Goal: Check status: Check status

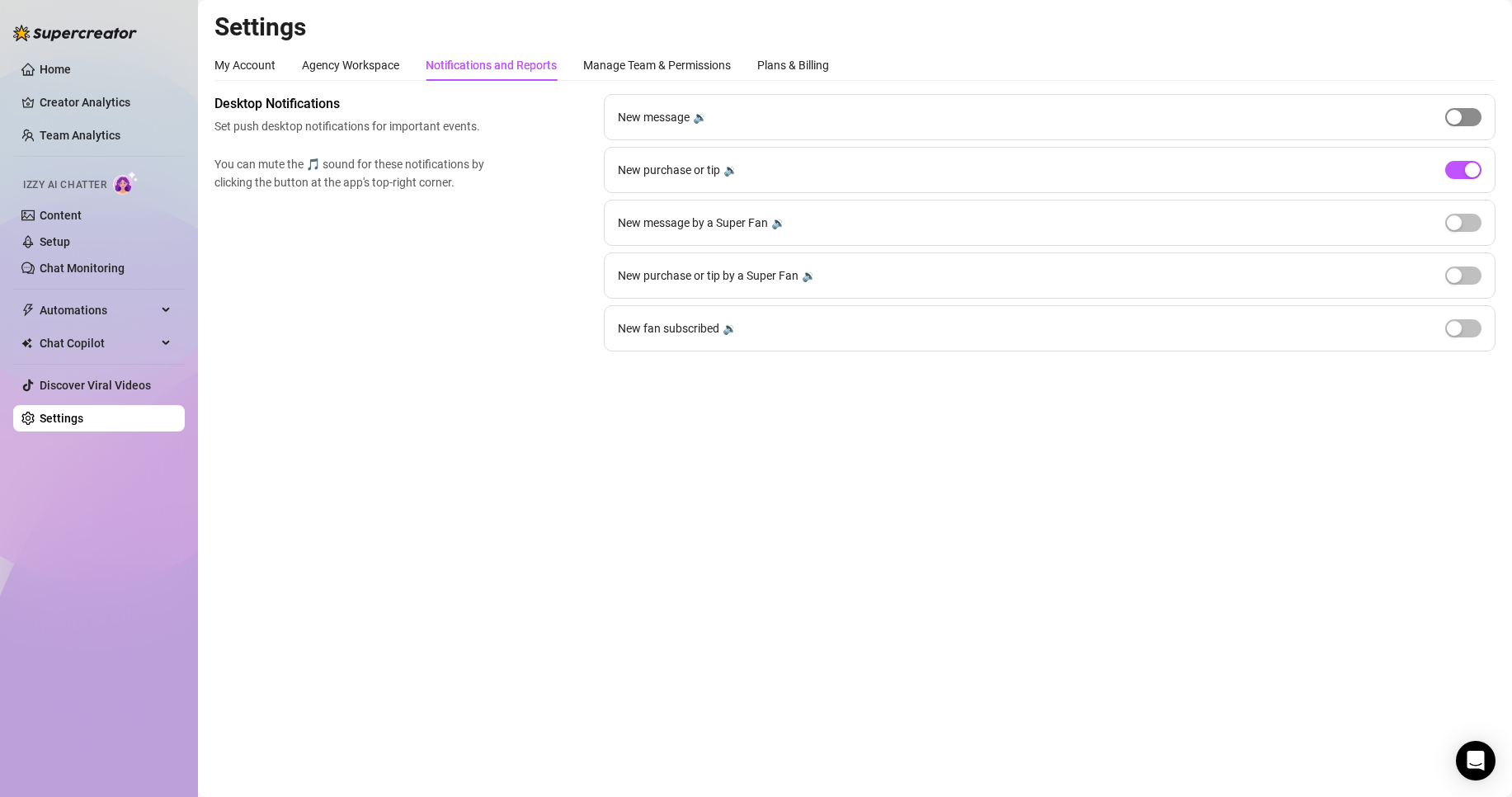
click at [1446, 117] on span "button" at bounding box center [1463, 117] width 36 height 18
click at [1451, 117] on button "button" at bounding box center [1463, 117] width 36 height 18
click at [1471, 172] on div "button" at bounding box center [1473, 170] width 15 height 15
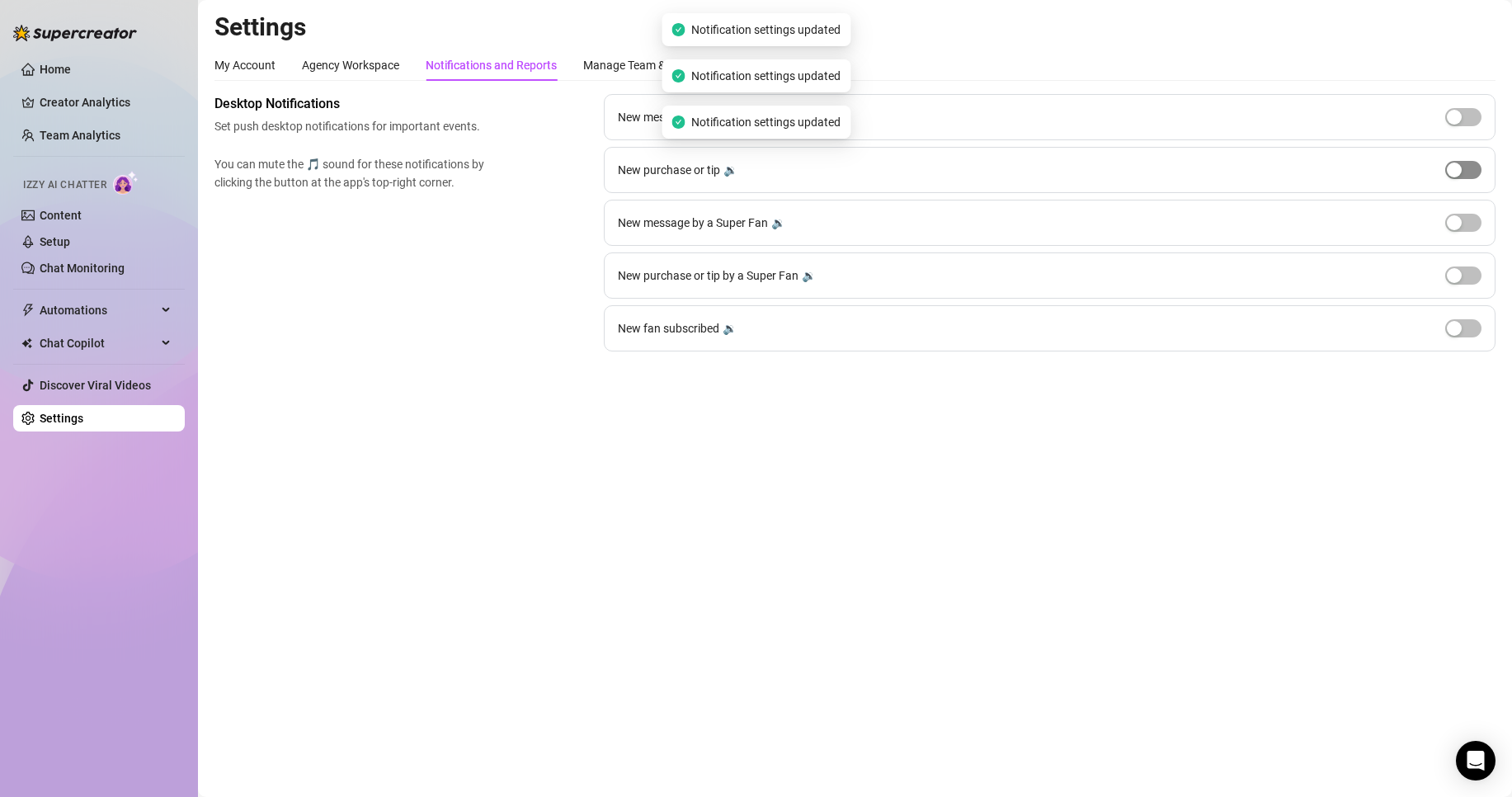
click at [1471, 172] on span "button" at bounding box center [1463, 170] width 36 height 18
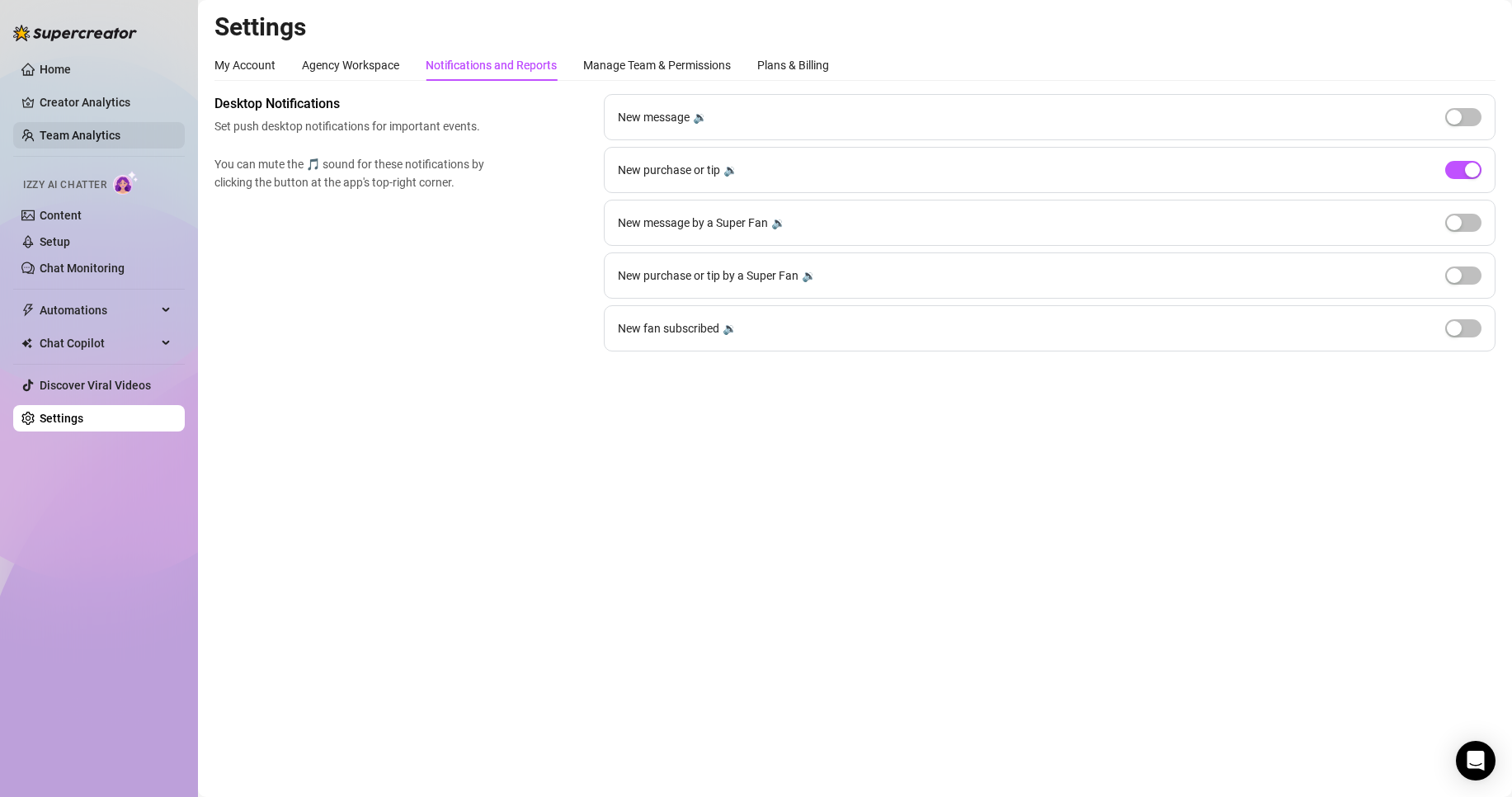
click at [61, 129] on link "Team Analytics" at bounding box center [80, 135] width 81 height 13
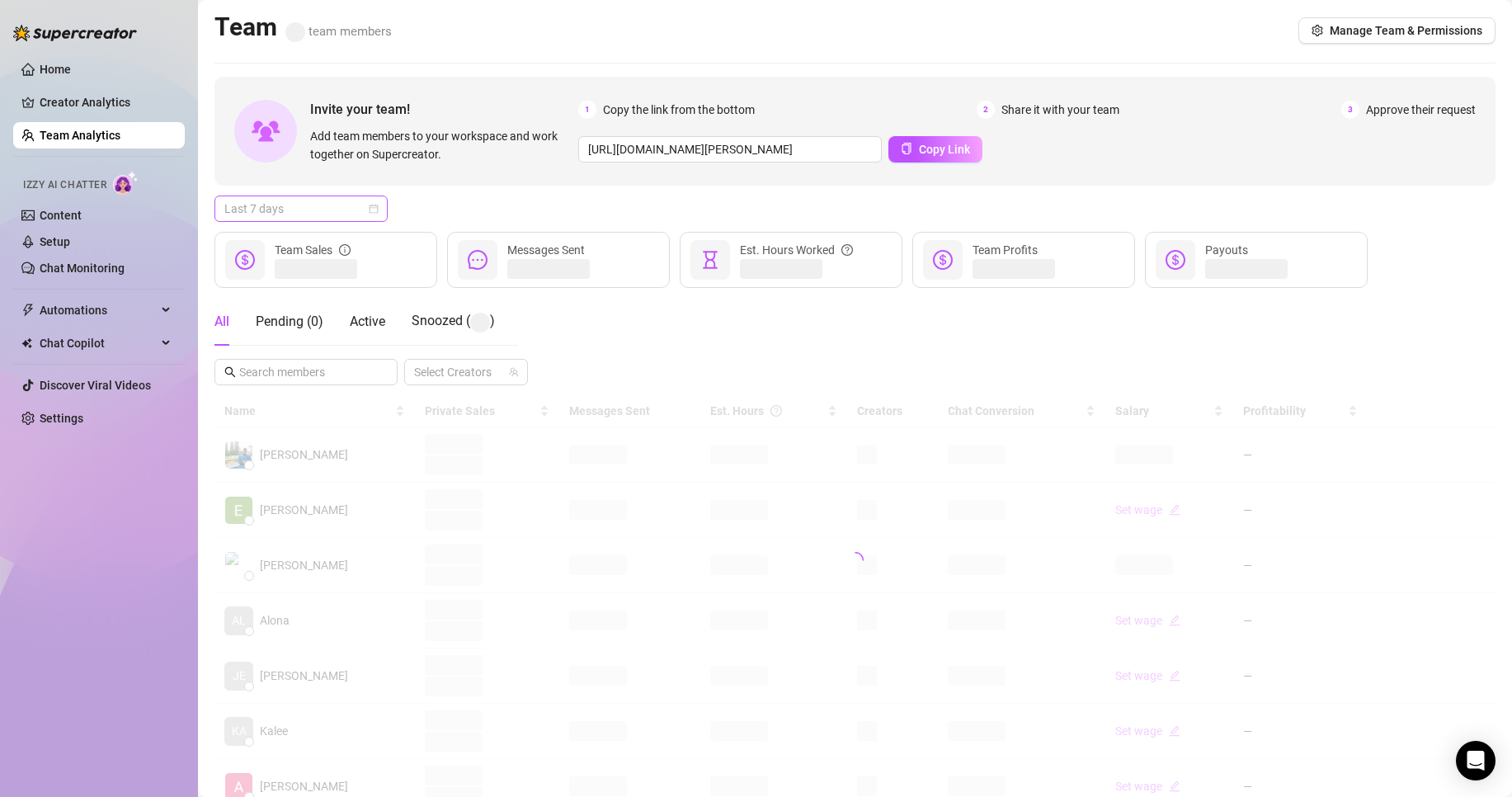
click at [298, 213] on span "Last 7 days" at bounding box center [301, 209] width 154 height 25
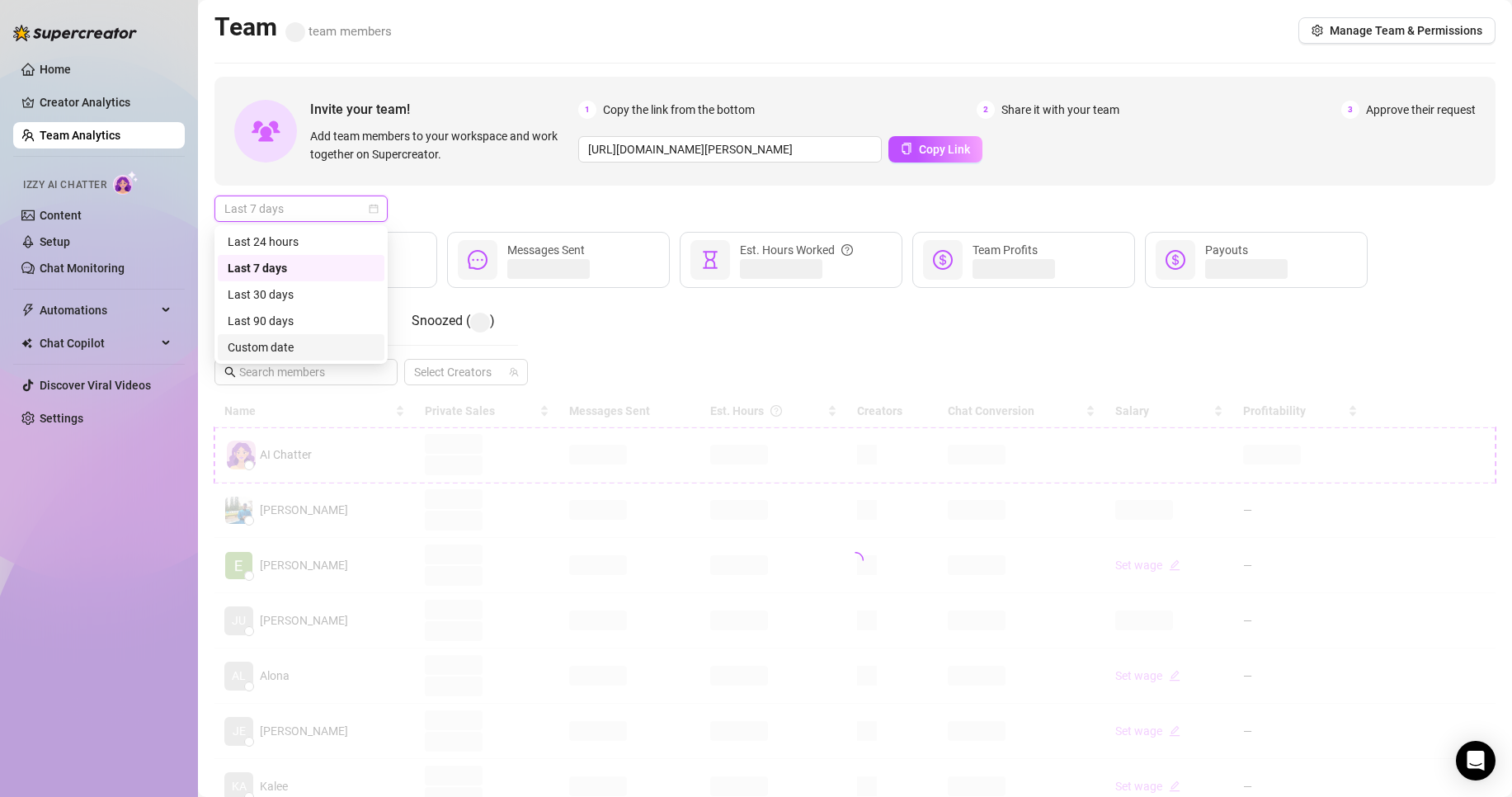
click at [350, 356] on div "Custom date" at bounding box center [301, 347] width 147 height 18
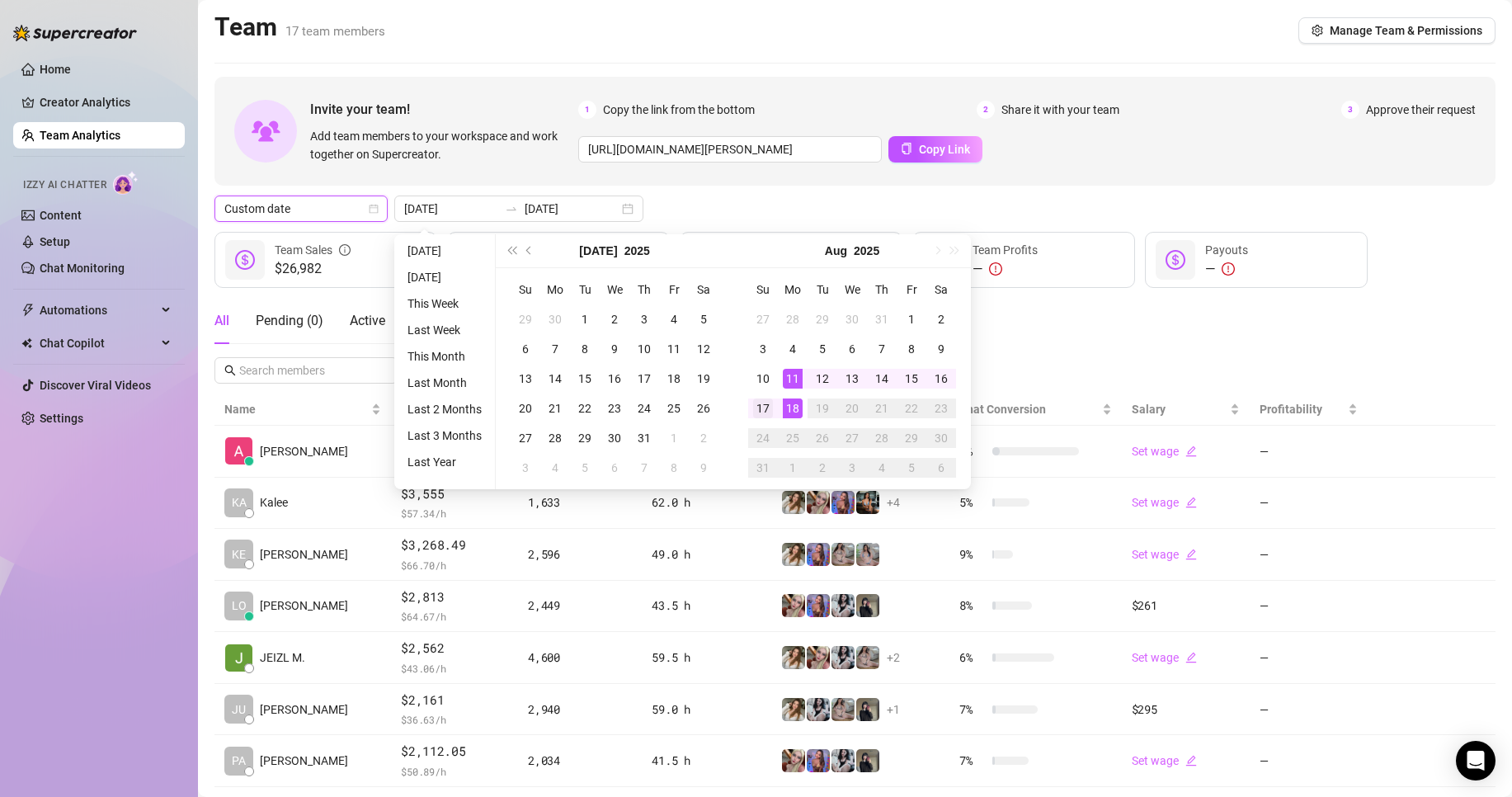
type input "[DATE]"
click at [761, 410] on div "17" at bounding box center [762, 408] width 20 height 20
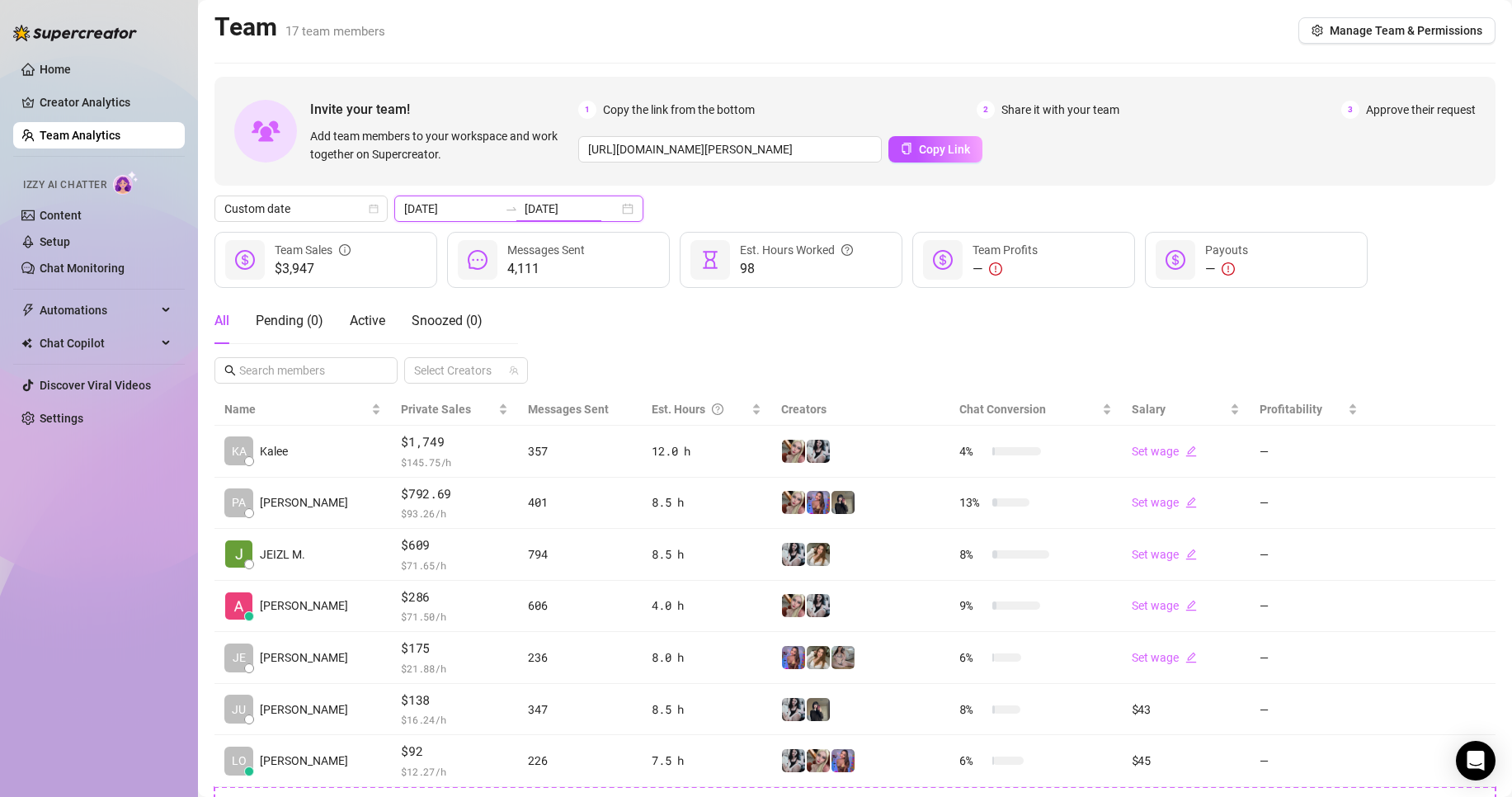
drag, startPoint x: 518, startPoint y: 204, endPoint x: 524, endPoint y: 213, distance: 10.8
click at [524, 204] on input "[DATE]" at bounding box center [571, 208] width 94 height 18
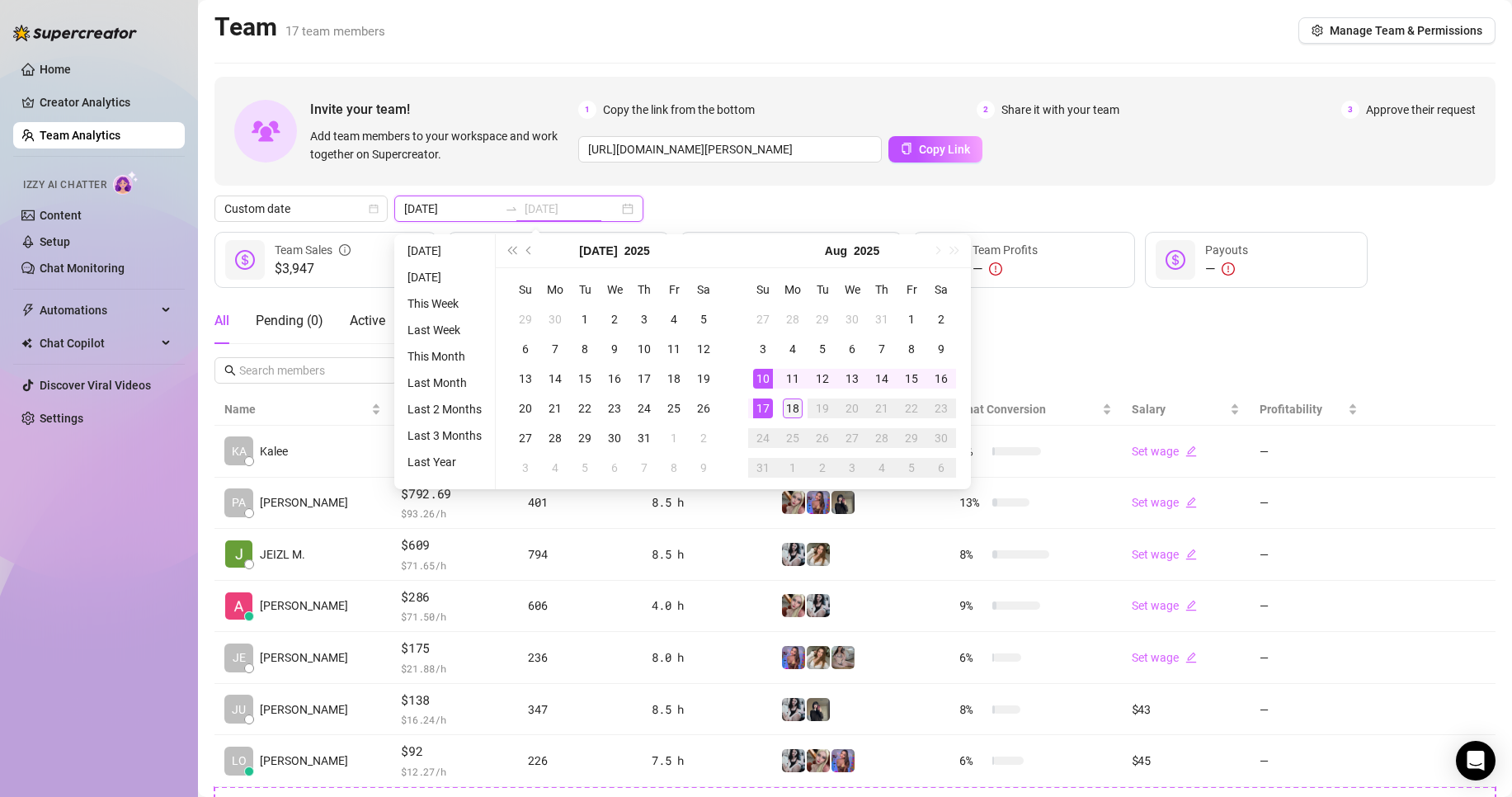
type input "[DATE]"
click at [793, 410] on div "18" at bounding box center [792, 408] width 20 height 20
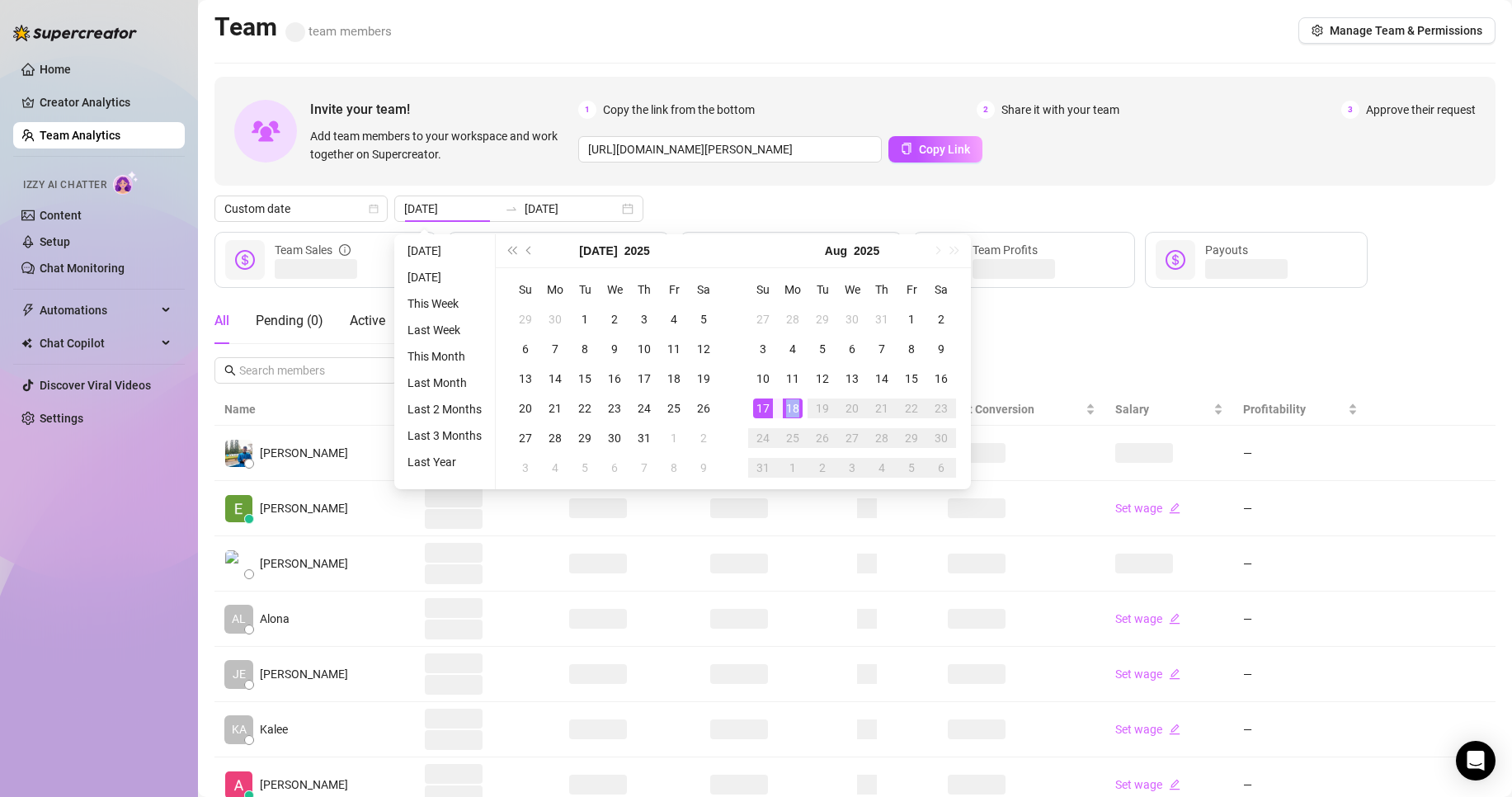
type input "[DATE]"
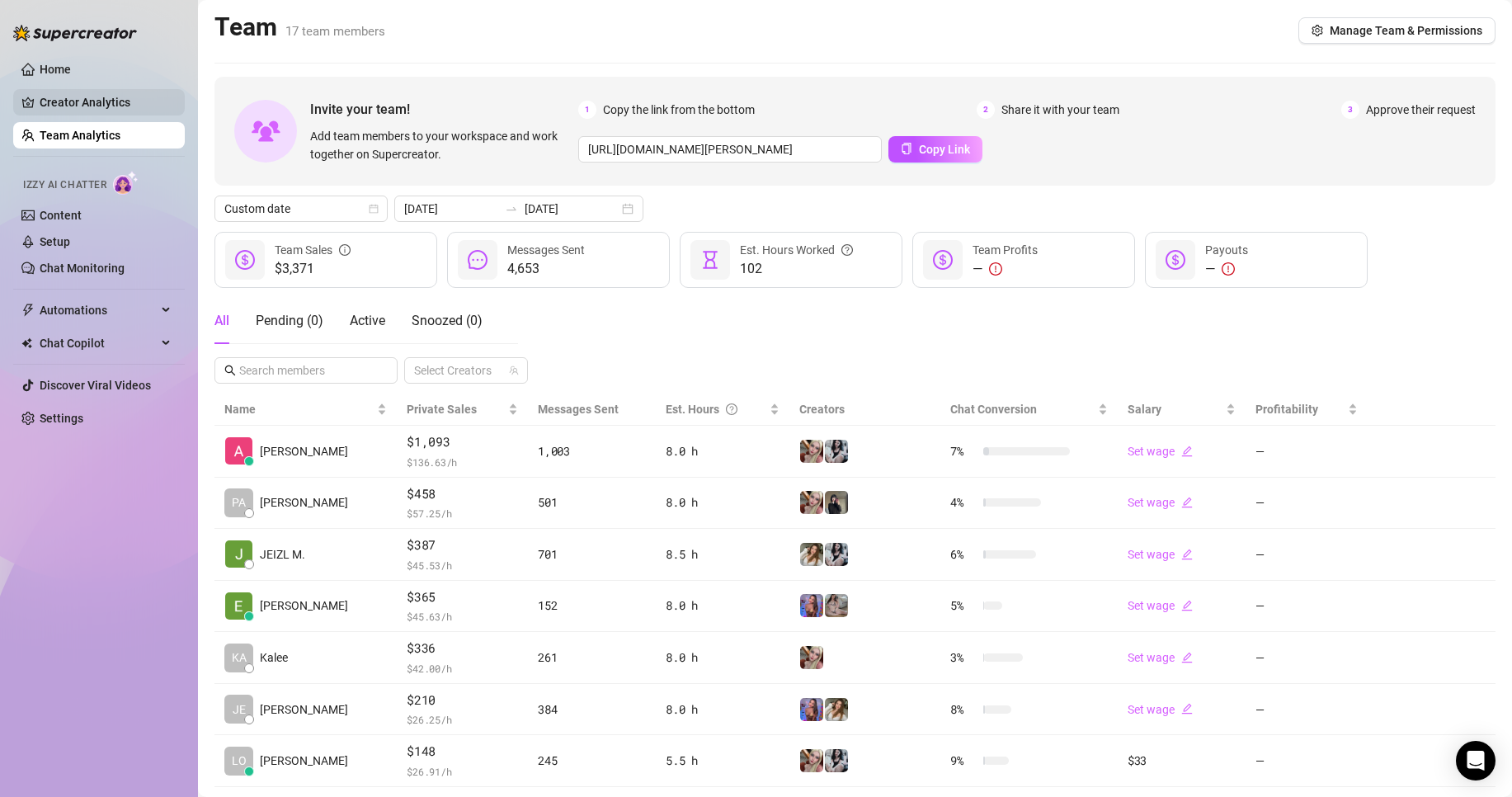
click at [142, 93] on link "Creator Analytics" at bounding box center [106, 103] width 132 height 26
